Goal: Task Accomplishment & Management: Use online tool/utility

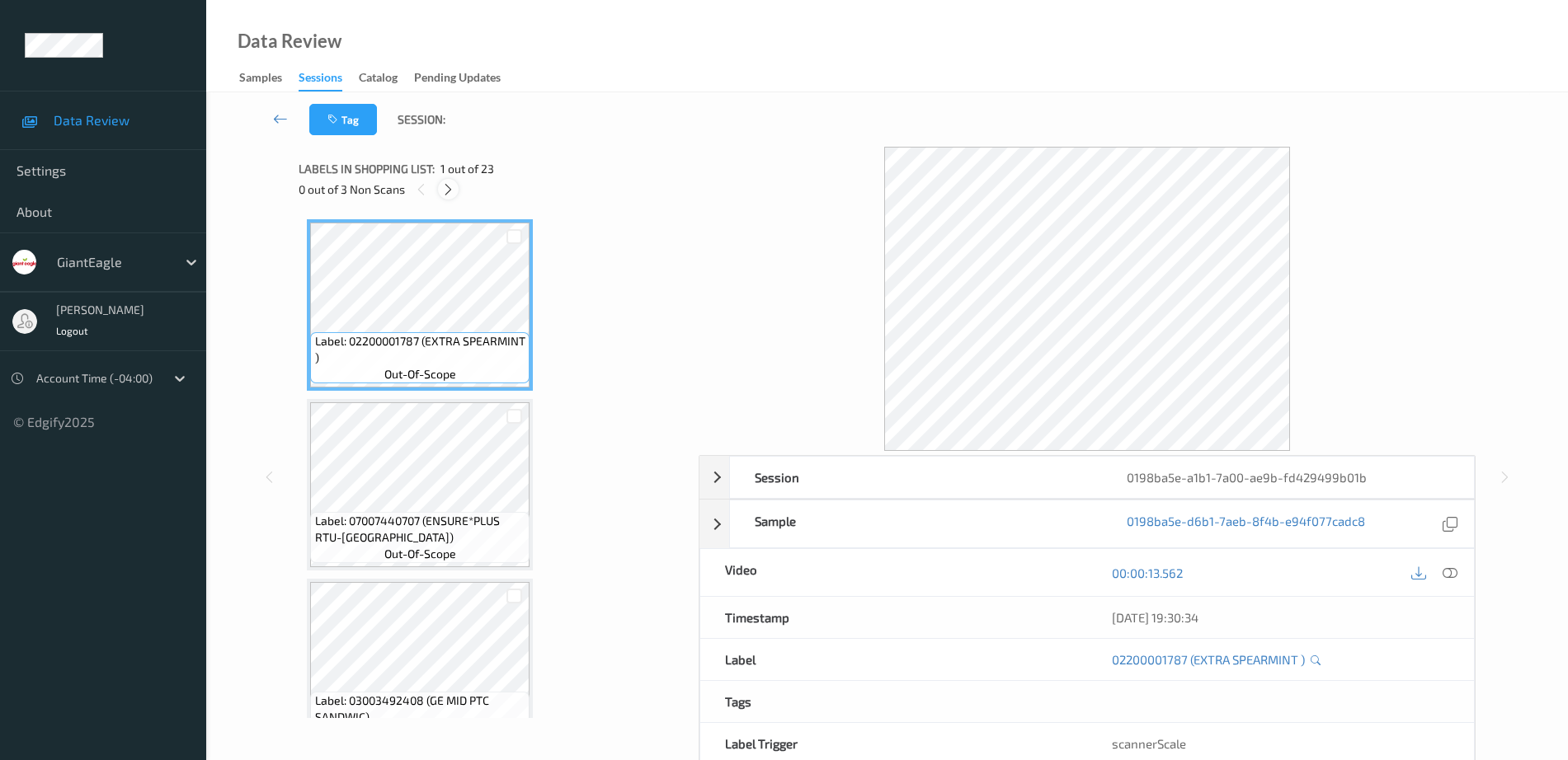
click at [452, 187] on icon at bounding box center [448, 190] width 14 height 15
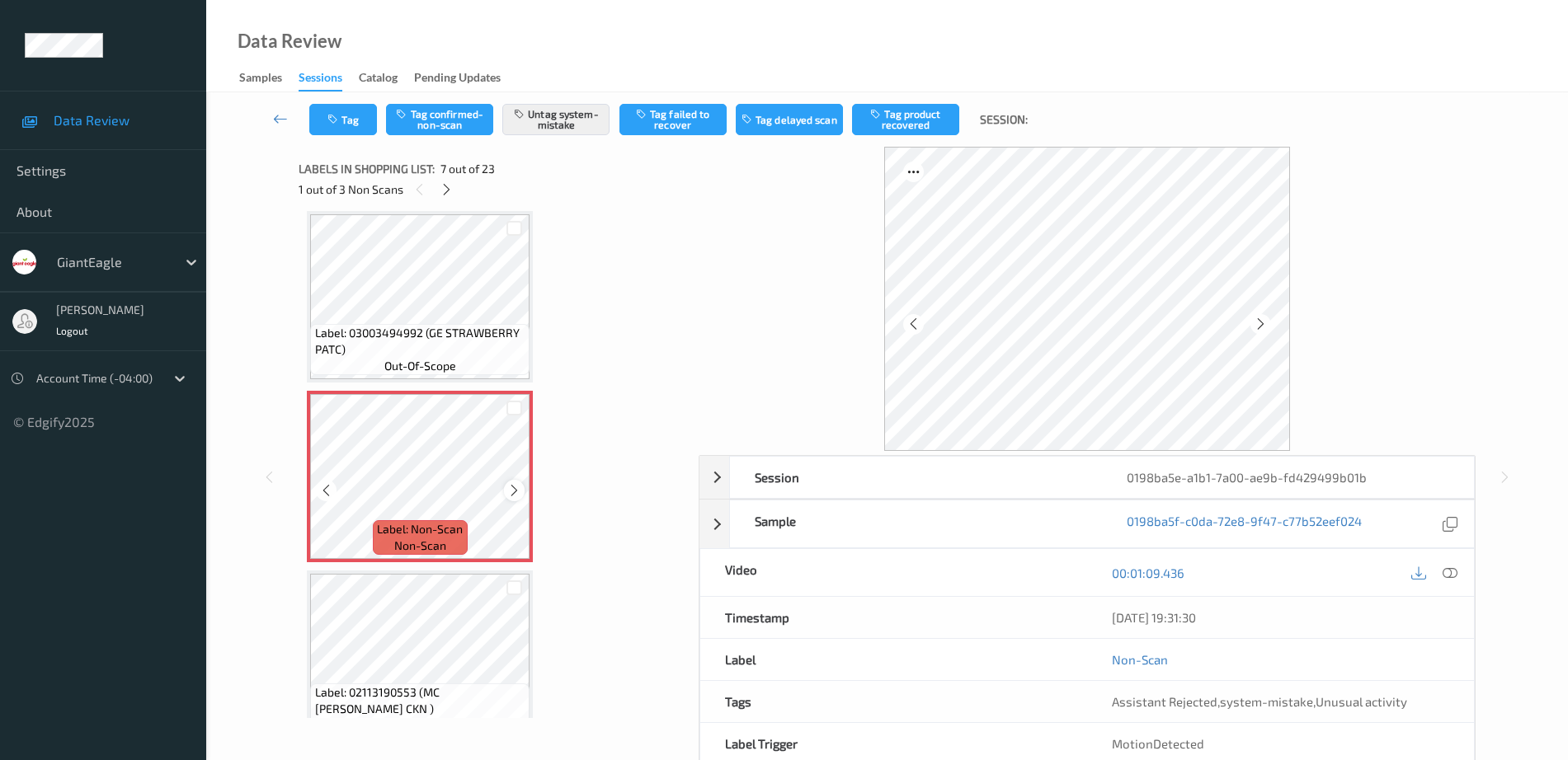
click at [516, 488] on icon at bounding box center [514, 491] width 14 height 15
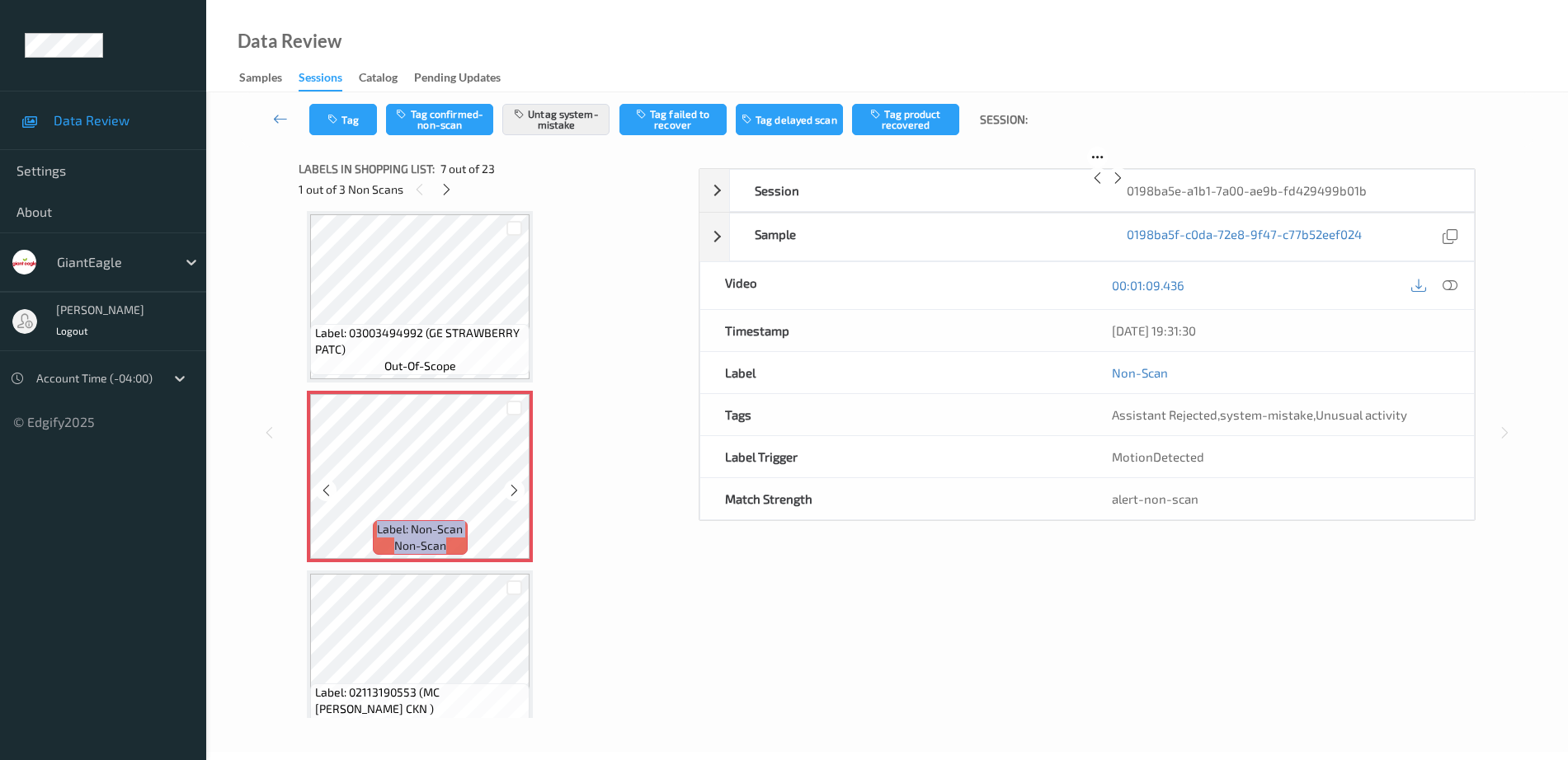
click at [516, 488] on icon at bounding box center [514, 491] width 14 height 15
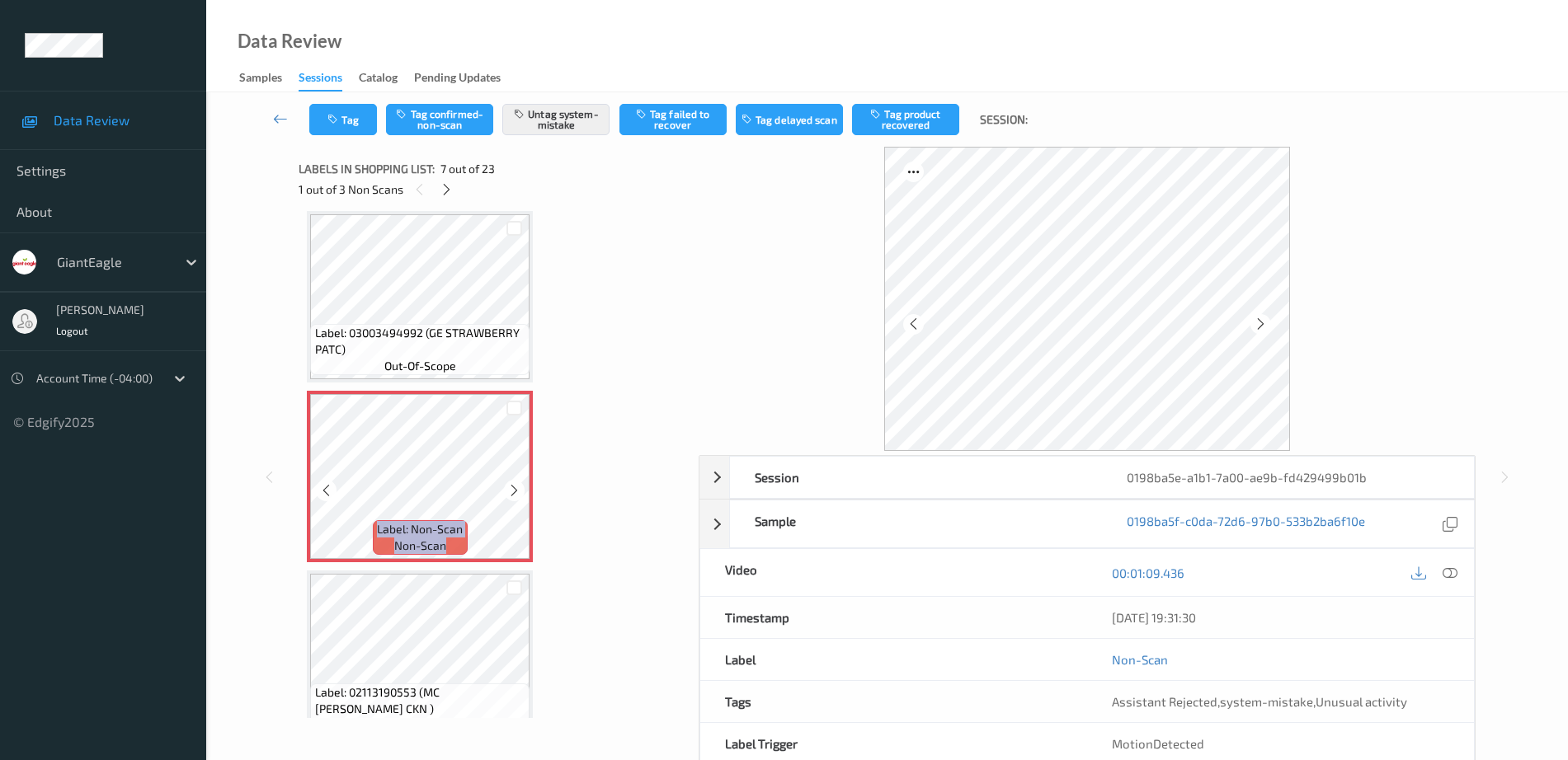
click at [516, 488] on icon at bounding box center [514, 491] width 14 height 15
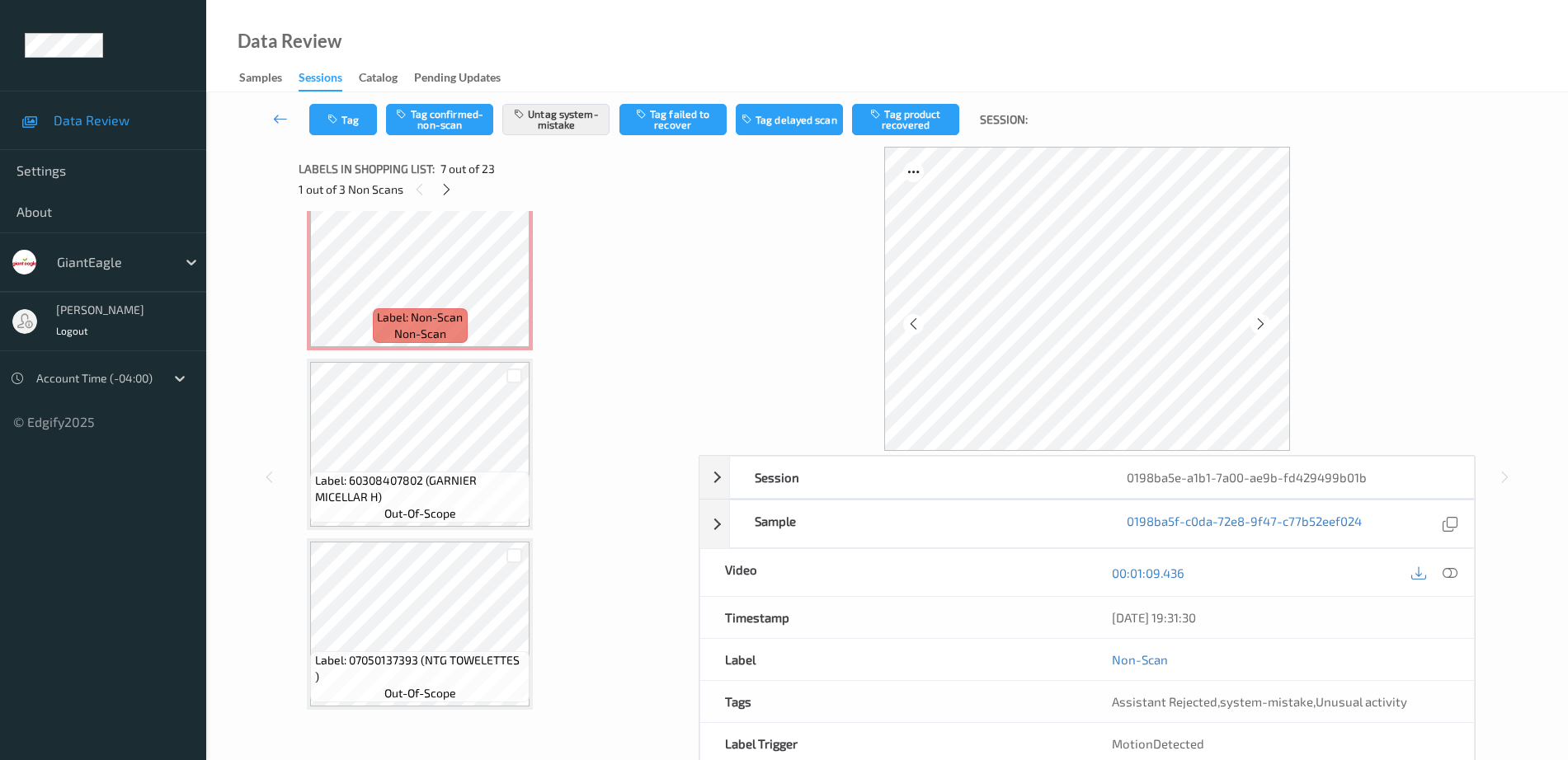
scroll to position [3327, 0]
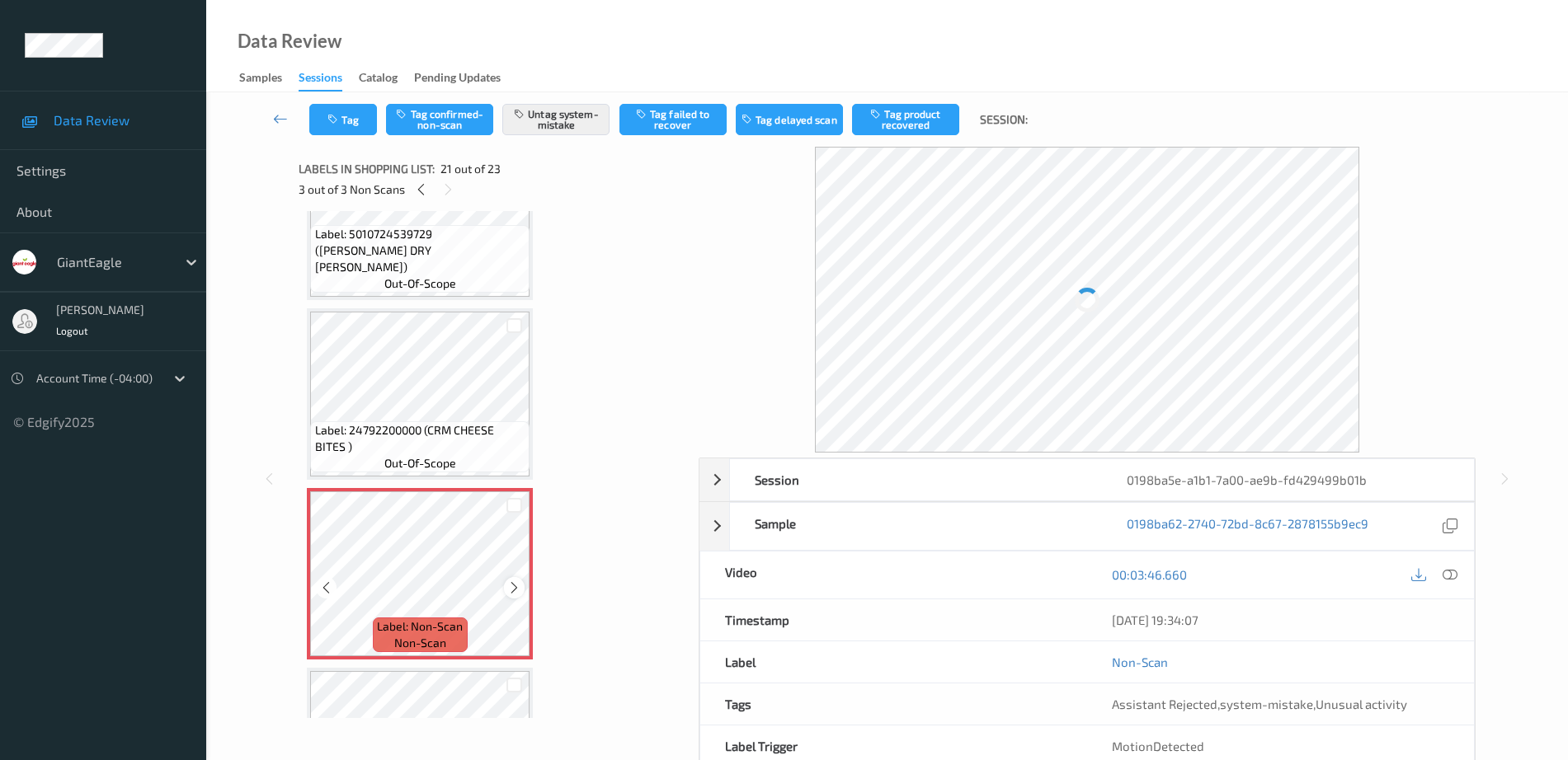
click at [515, 586] on icon at bounding box center [514, 588] width 14 height 15
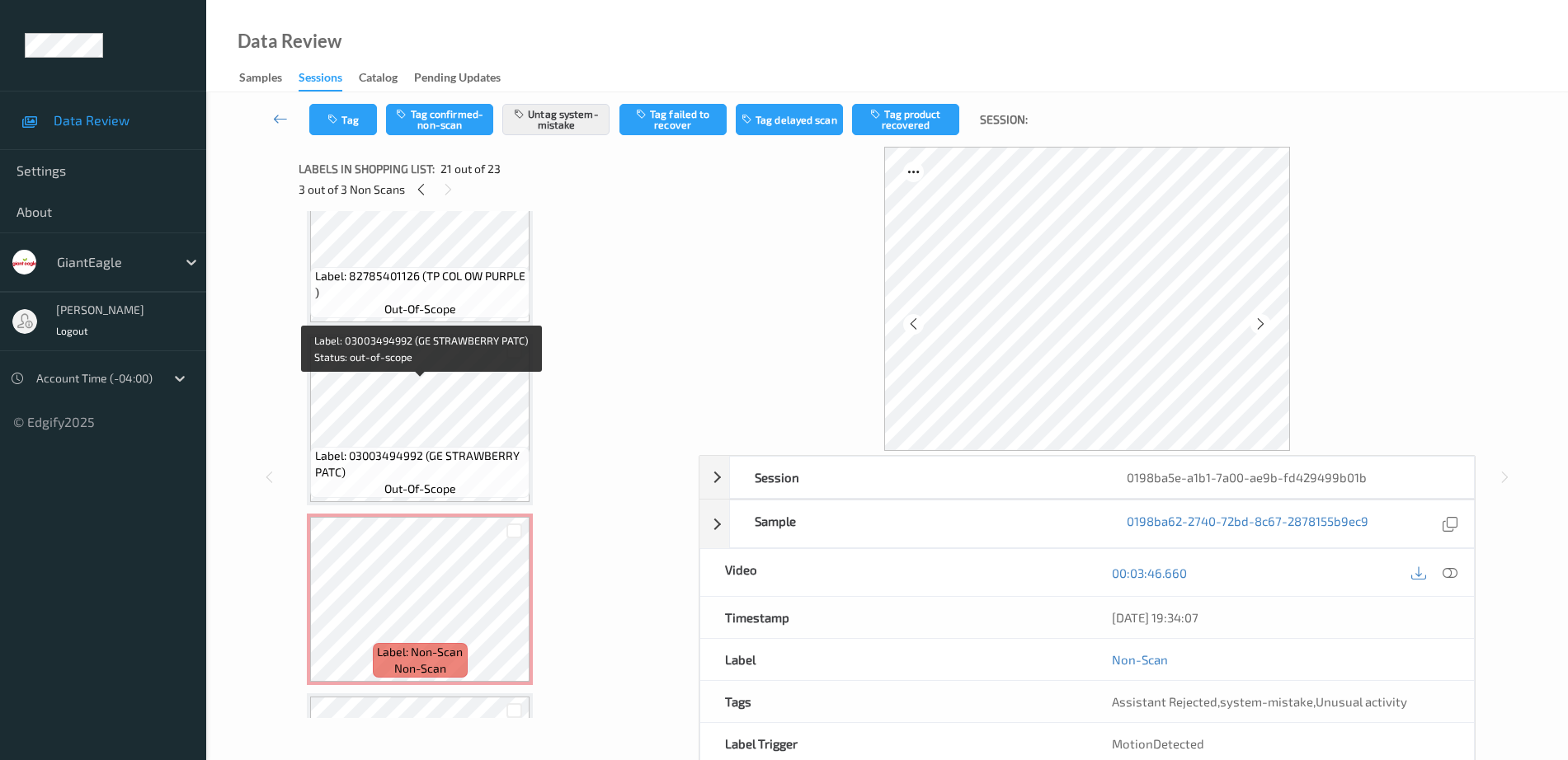
scroll to position [750, 0]
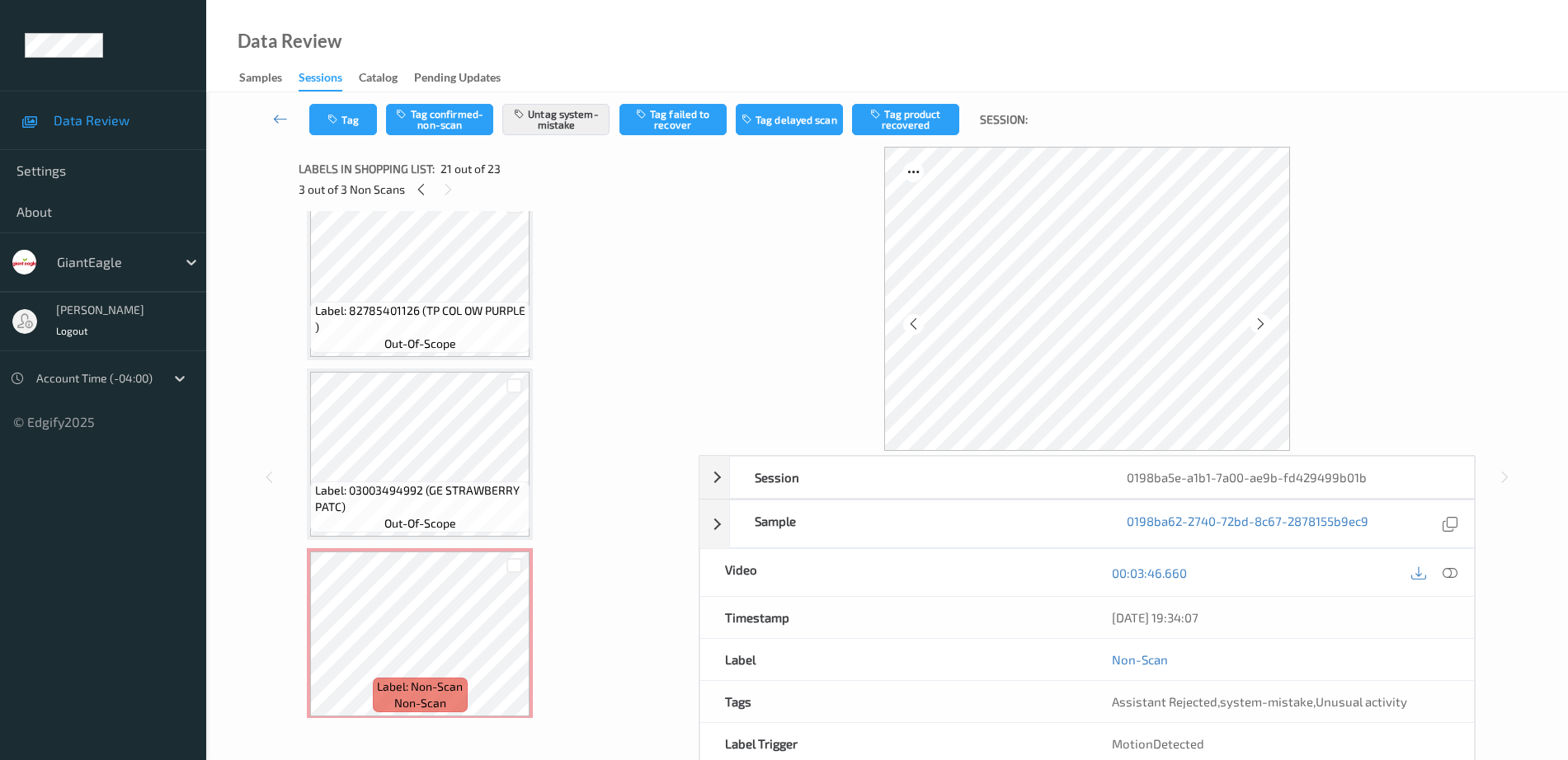
click at [404, 312] on span "Label: 82785401126 (TP COL OW PURPLE )" at bounding box center [420, 319] width 211 height 33
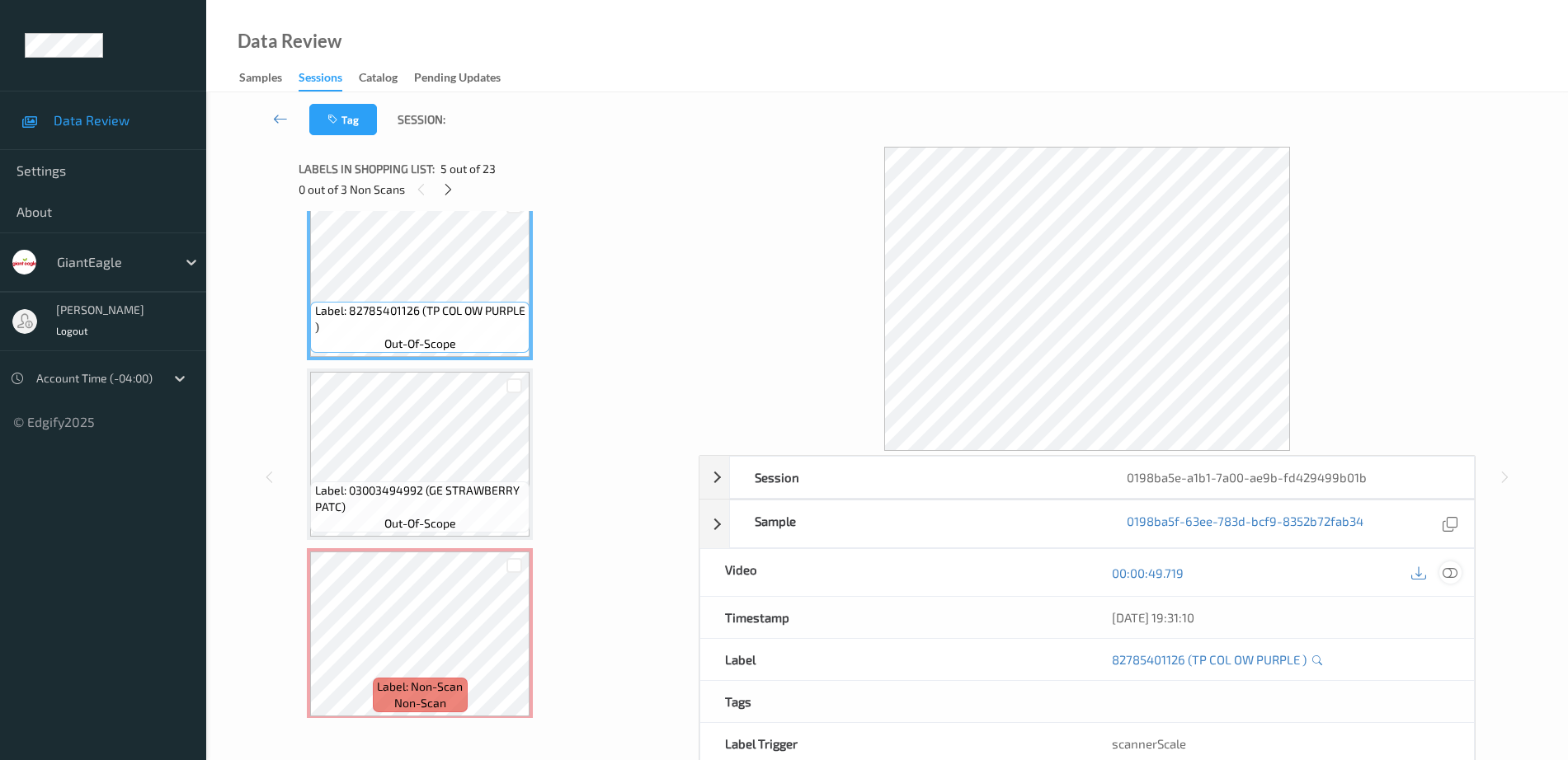
click at [1447, 577] on icon at bounding box center [1450, 573] width 15 height 15
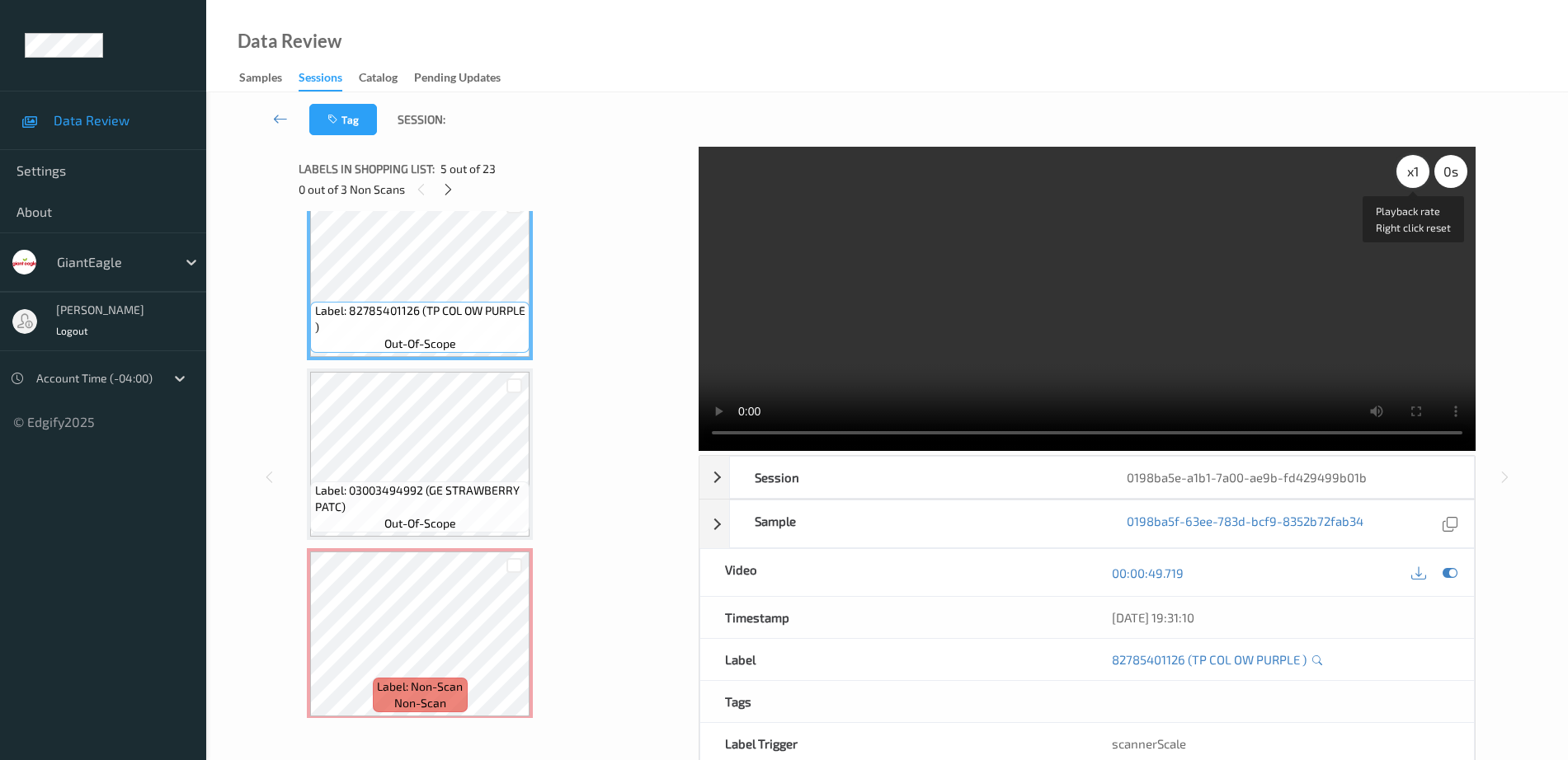
click at [1418, 178] on div "x 1" at bounding box center [1413, 171] width 33 height 33
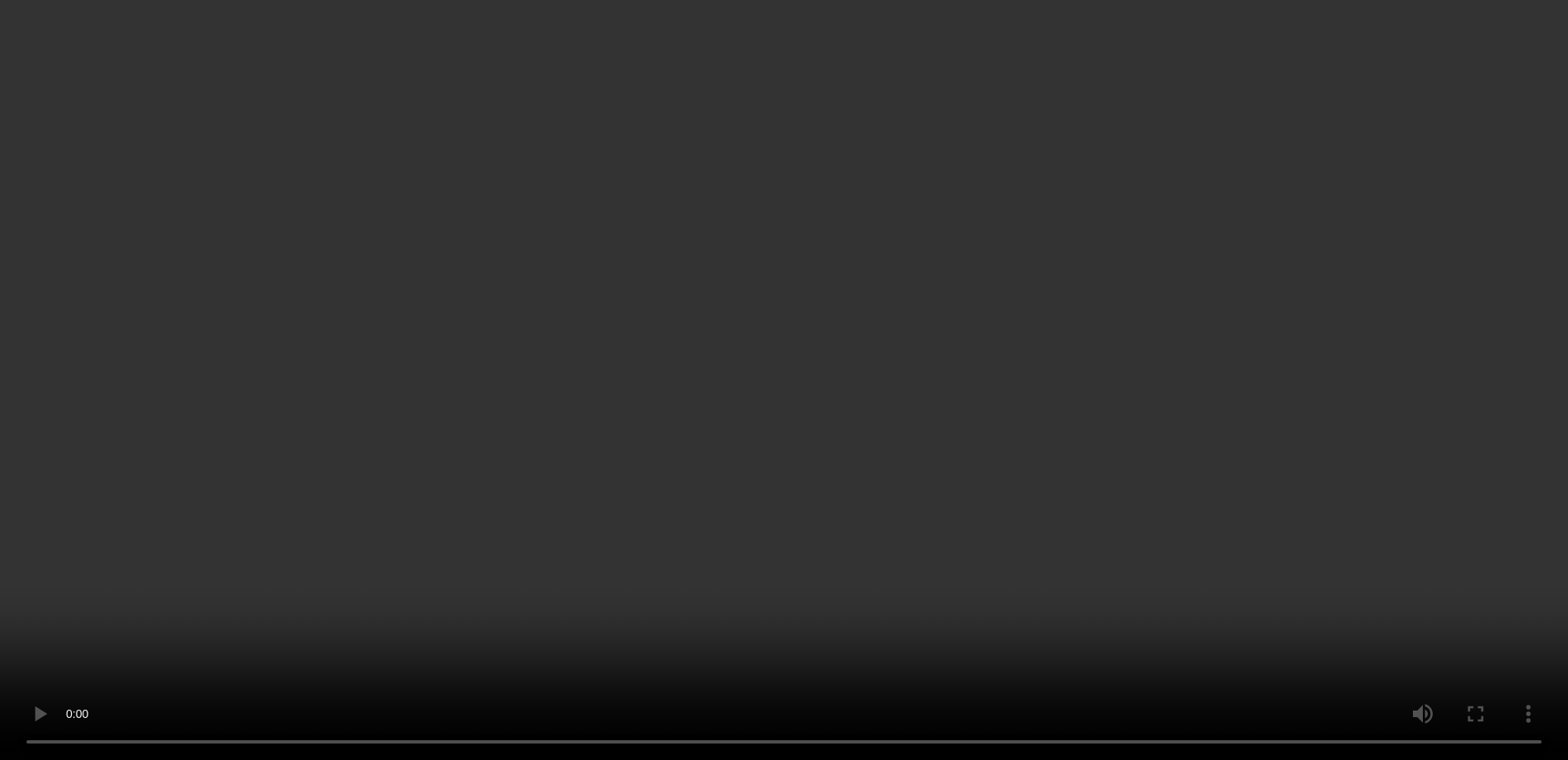
scroll to position [955, 0]
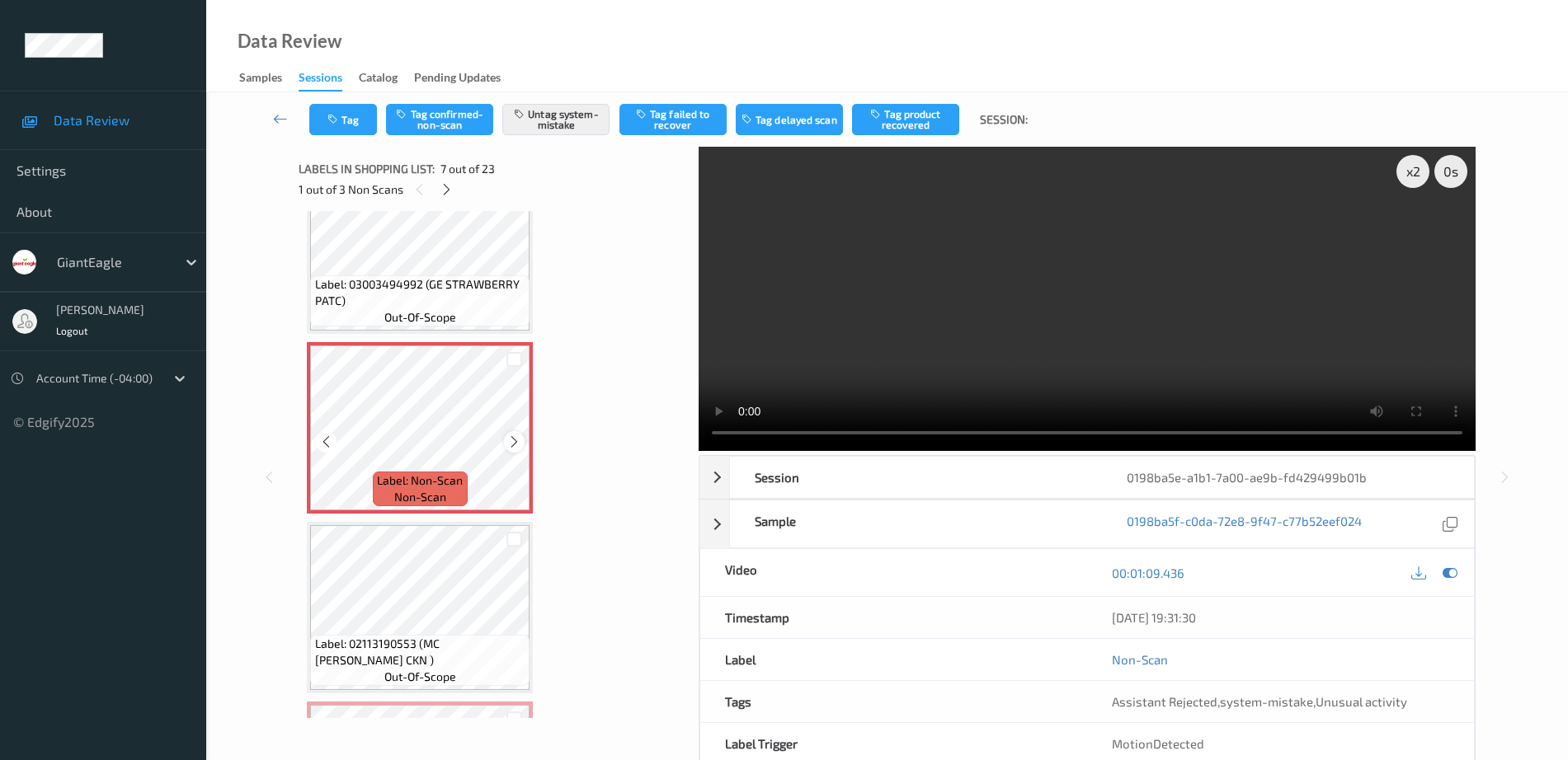
click at [517, 442] on icon at bounding box center [514, 442] width 14 height 15
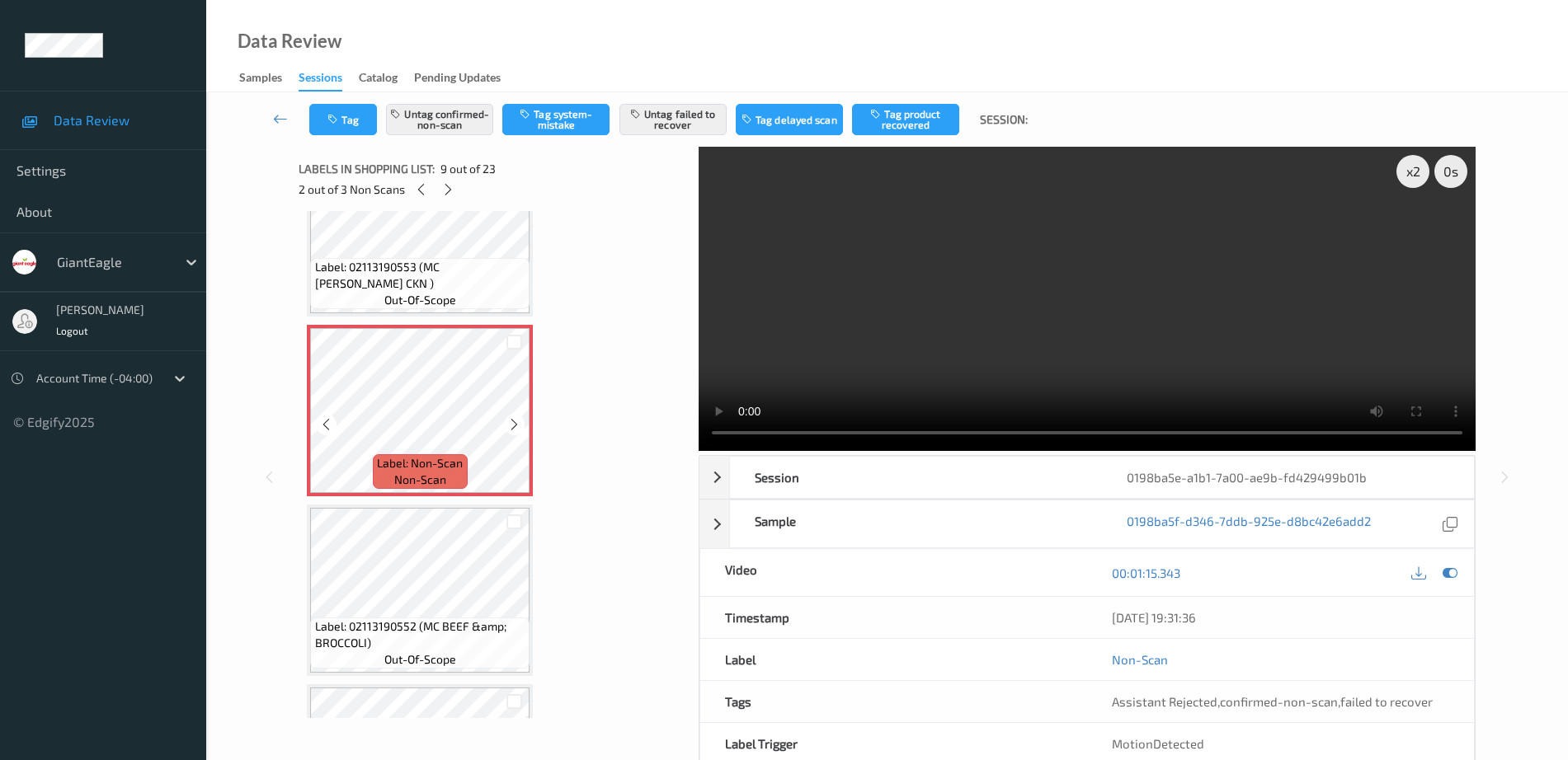
scroll to position [1368, 0]
